Goal: Information Seeking & Learning: Learn about a topic

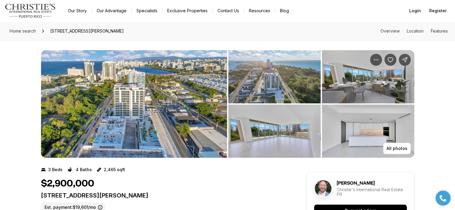
click at [162, 129] on img "View image gallery" at bounding box center [134, 104] width 186 height 108
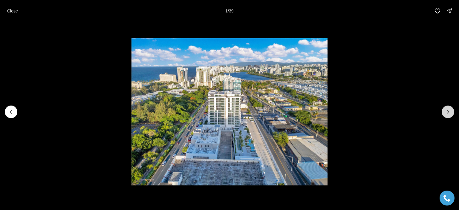
click at [447, 111] on icon "Next slide" at bounding box center [448, 112] width 6 height 6
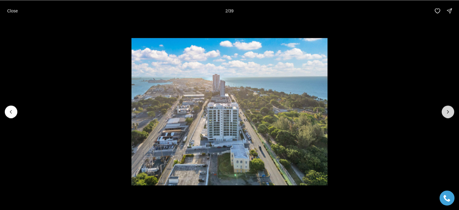
click at [447, 111] on icon "Next slide" at bounding box center [448, 112] width 6 height 6
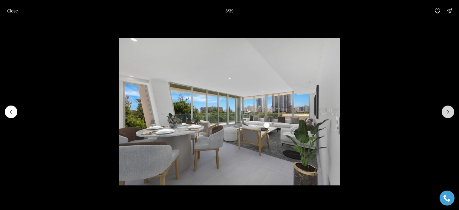
click at [447, 111] on icon "Next slide" at bounding box center [448, 112] width 6 height 6
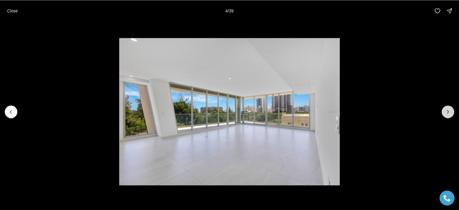
click at [447, 111] on icon "Next slide" at bounding box center [448, 112] width 6 height 6
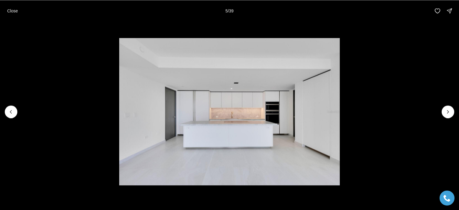
click at [4, 113] on li "5 of 39" at bounding box center [229, 112] width 459 height 180
click at [8, 112] on icon "Previous slide" at bounding box center [11, 112] width 6 height 6
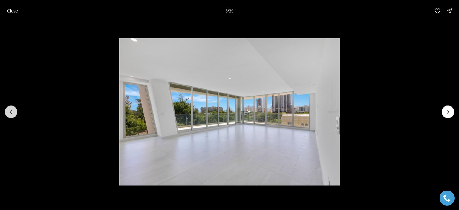
click at [8, 112] on icon "Previous slide" at bounding box center [11, 112] width 6 height 6
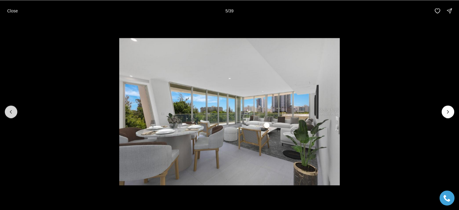
click at [8, 112] on icon "Previous slide" at bounding box center [11, 112] width 6 height 6
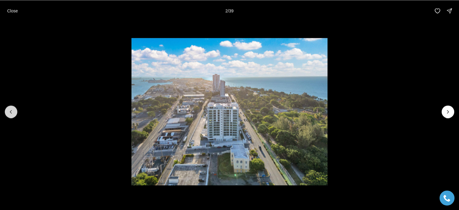
click at [8, 112] on icon "Previous slide" at bounding box center [11, 112] width 6 height 6
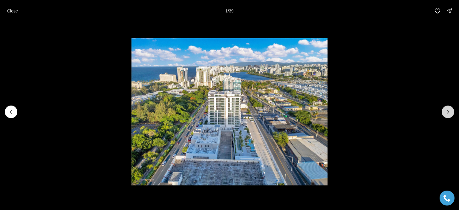
click at [447, 114] on icon "Next slide" at bounding box center [448, 112] width 6 height 6
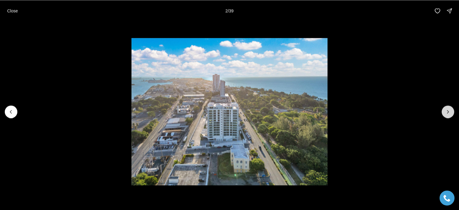
click at [447, 113] on icon "Next slide" at bounding box center [448, 112] width 6 height 6
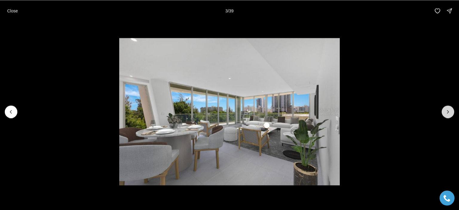
click at [450, 112] on icon "Next slide" at bounding box center [448, 112] width 6 height 6
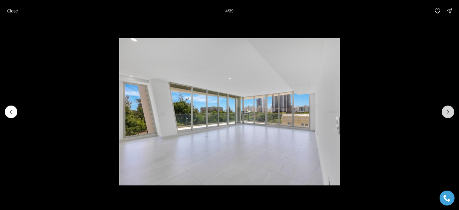
click at [450, 112] on icon "Next slide" at bounding box center [448, 112] width 6 height 6
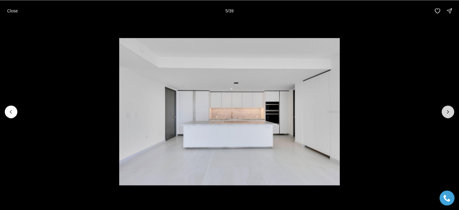
click at [450, 112] on icon "Next slide" at bounding box center [448, 112] width 6 height 6
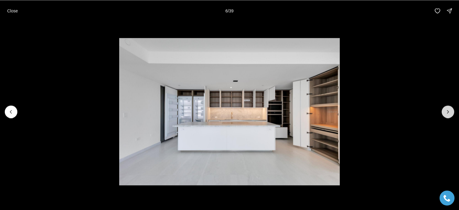
click at [450, 112] on icon "Next slide" at bounding box center [448, 112] width 6 height 6
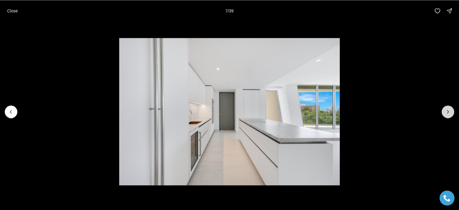
click at [449, 112] on icon "Next slide" at bounding box center [448, 112] width 6 height 6
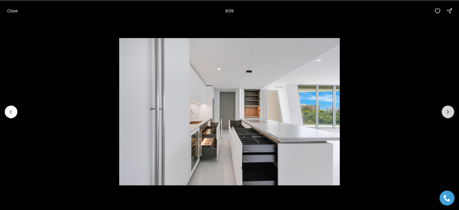
click at [449, 112] on icon "Next slide" at bounding box center [448, 112] width 6 height 6
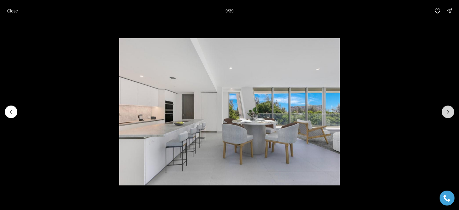
click at [449, 112] on icon "Next slide" at bounding box center [448, 112] width 6 height 6
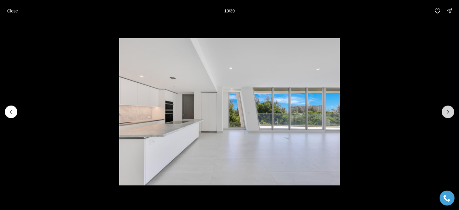
click at [449, 112] on icon "Next slide" at bounding box center [448, 112] width 6 height 6
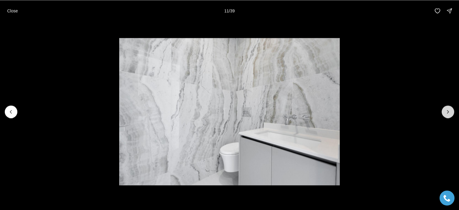
click at [448, 112] on icon "Next slide" at bounding box center [448, 112] width 6 height 6
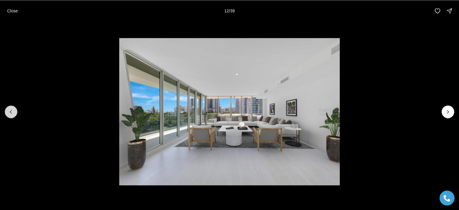
click at [12, 113] on icon "Previous slide" at bounding box center [11, 112] width 6 height 6
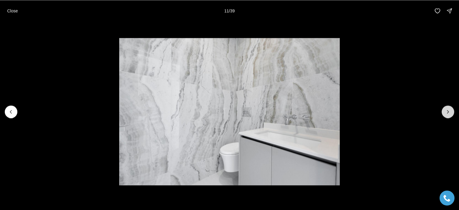
click at [450, 112] on icon "Next slide" at bounding box center [448, 112] width 6 height 6
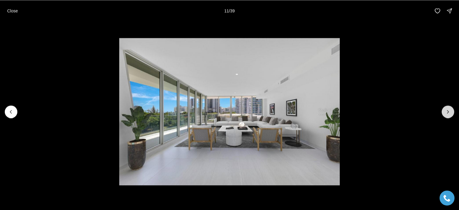
click at [450, 112] on icon "Next slide" at bounding box center [448, 112] width 6 height 6
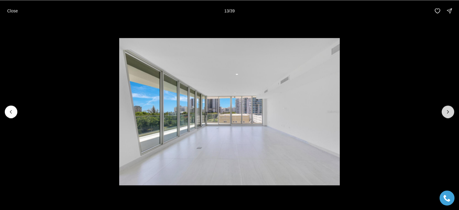
click at [450, 112] on icon "Next slide" at bounding box center [448, 112] width 6 height 6
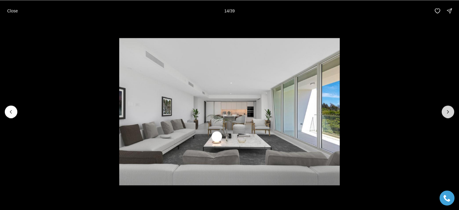
click at [450, 112] on icon "Next slide" at bounding box center [448, 112] width 6 height 6
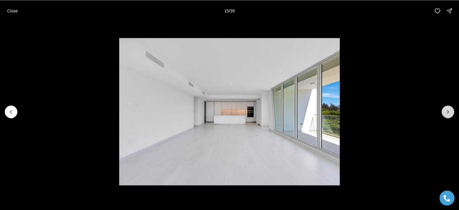
click at [450, 112] on icon "Next slide" at bounding box center [448, 112] width 6 height 6
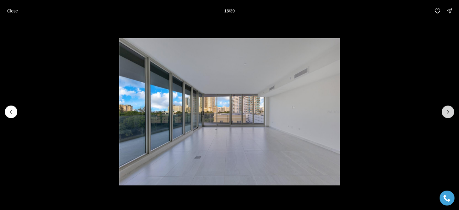
click at [450, 112] on icon "Next slide" at bounding box center [448, 112] width 6 height 6
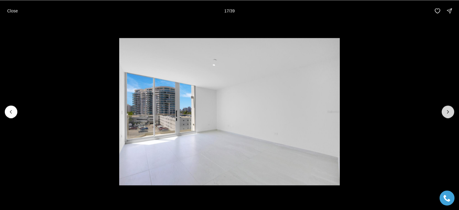
click at [450, 112] on icon "Next slide" at bounding box center [448, 112] width 6 height 6
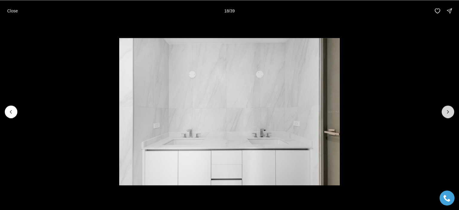
click at [450, 112] on icon "Next slide" at bounding box center [448, 112] width 6 height 6
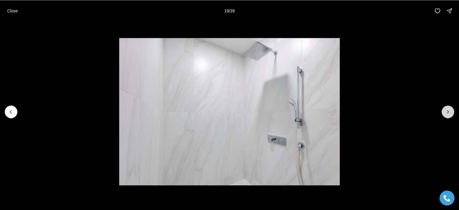
click at [450, 112] on icon "Next slide" at bounding box center [448, 112] width 6 height 6
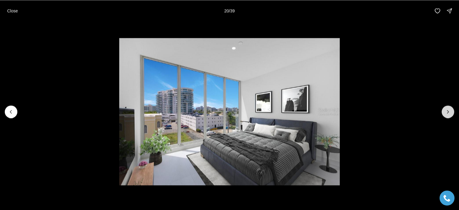
click at [444, 112] on button "Next slide" at bounding box center [448, 112] width 13 height 13
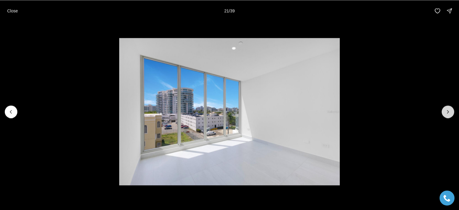
click at [444, 112] on button "Next slide" at bounding box center [448, 112] width 13 height 13
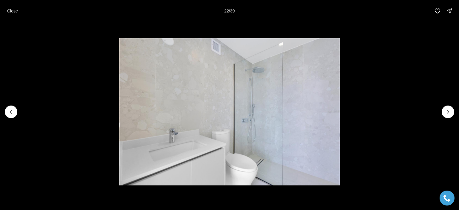
click at [455, 110] on li "22 of 39" at bounding box center [229, 112] width 459 height 180
click at [450, 112] on icon "Next slide" at bounding box center [448, 112] width 6 height 6
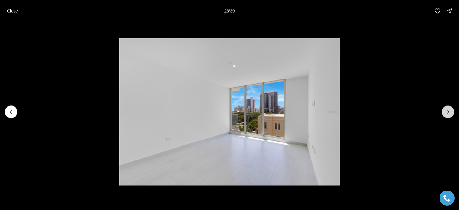
click at [450, 112] on icon "Next slide" at bounding box center [448, 112] width 6 height 6
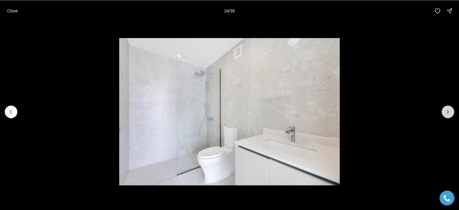
click at [450, 112] on icon "Next slide" at bounding box center [448, 112] width 6 height 6
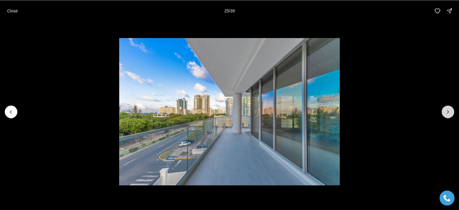
click at [449, 112] on icon "Next slide" at bounding box center [448, 112] width 6 height 6
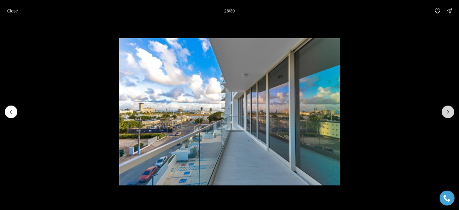
click at [449, 112] on icon "Next slide" at bounding box center [448, 111] width 1 height 3
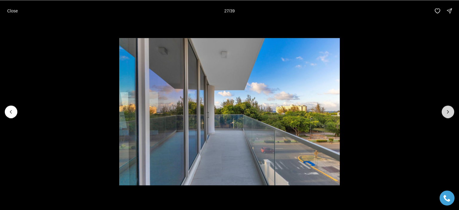
click at [449, 112] on icon "Next slide" at bounding box center [448, 111] width 1 height 3
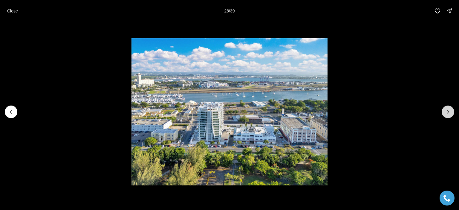
click at [449, 112] on icon "Next slide" at bounding box center [448, 111] width 1 height 3
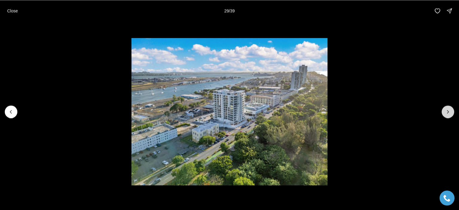
click at [449, 112] on icon "Next slide" at bounding box center [448, 111] width 1 height 3
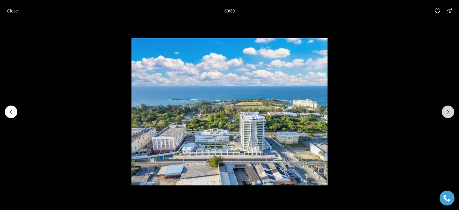
click at [449, 112] on icon "Next slide" at bounding box center [448, 111] width 1 height 3
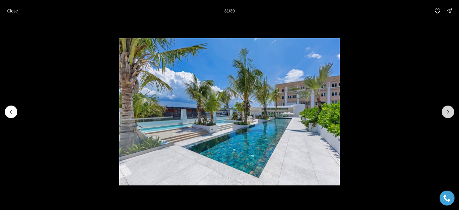
click at [447, 115] on icon "Next slide" at bounding box center [448, 112] width 6 height 6
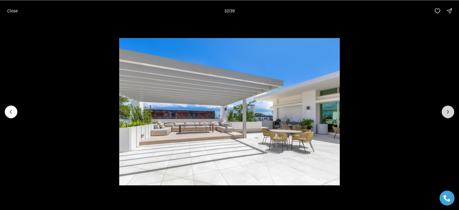
click at [447, 115] on icon "Next slide" at bounding box center [448, 112] width 6 height 6
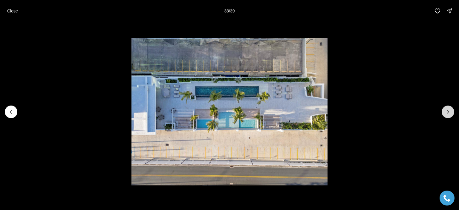
click at [447, 115] on icon "Next slide" at bounding box center [448, 112] width 6 height 6
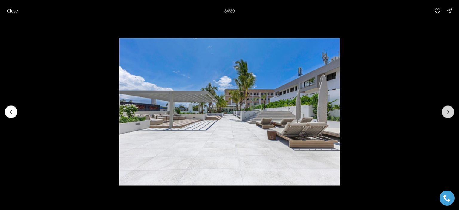
click at [447, 115] on icon "Next slide" at bounding box center [448, 112] width 6 height 6
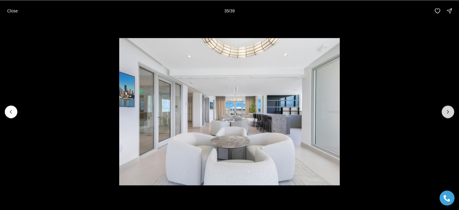
click at [447, 115] on icon "Next slide" at bounding box center [448, 112] width 6 height 6
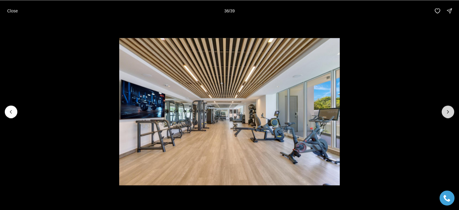
click at [447, 115] on icon "Next slide" at bounding box center [448, 112] width 6 height 6
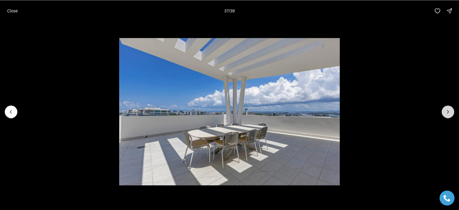
click at [448, 112] on icon "Next slide" at bounding box center [448, 112] width 6 height 6
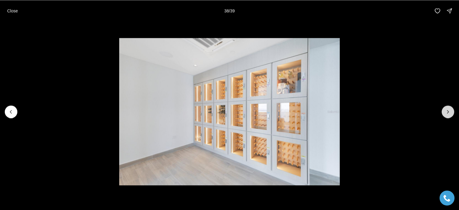
click at [448, 112] on icon "Next slide" at bounding box center [448, 112] width 6 height 6
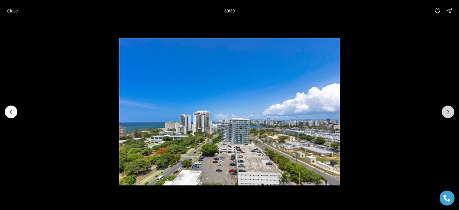
click at [448, 112] on div at bounding box center [448, 112] width 13 height 13
click at [450, 110] on div at bounding box center [448, 112] width 13 height 13
click at [12, 112] on icon "Previous slide" at bounding box center [11, 112] width 6 height 6
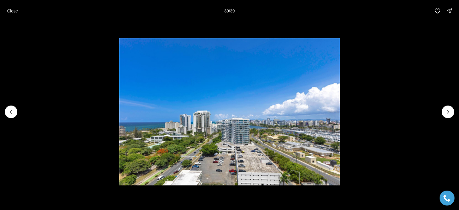
drag, startPoint x: 10, startPoint y: 12, endPoint x: 29, endPoint y: 10, distance: 19.8
click at [10, 12] on p "Close" at bounding box center [12, 10] width 11 height 5
